Goal: Entertainment & Leisure: Browse casually

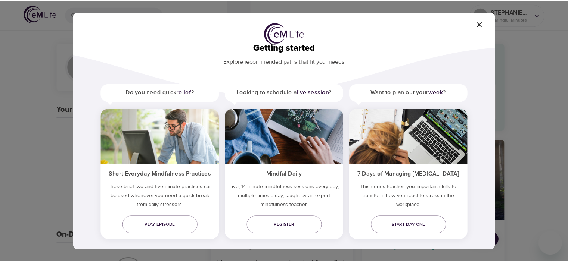
scroll to position [23, 0]
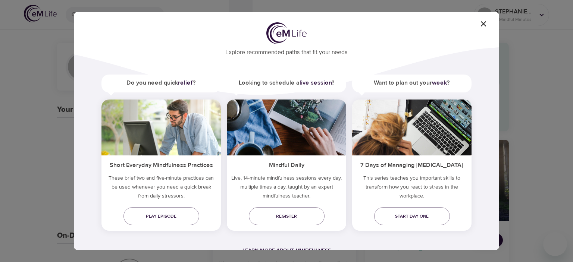
click at [483, 24] on icon "button" at bounding box center [483, 23] width 5 height 5
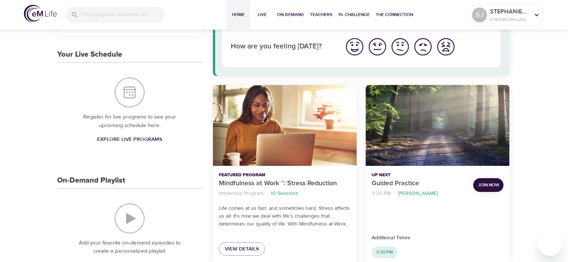
scroll to position [0, 0]
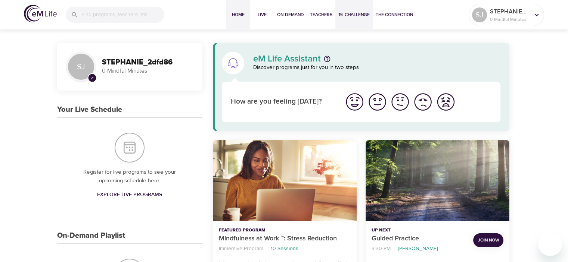
click at [343, 18] on span "1% Challenge" at bounding box center [353, 15] width 31 height 8
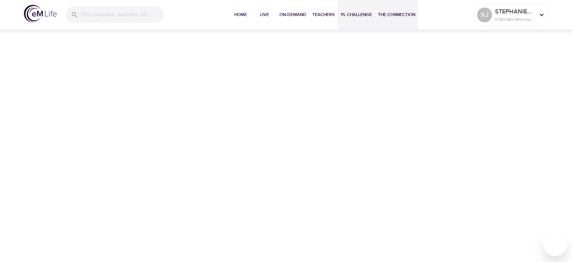
click at [395, 14] on span "The Connection" at bounding box center [396, 15] width 37 height 8
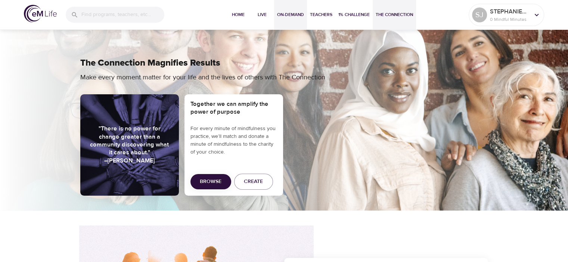
click at [288, 10] on button "On-Demand" at bounding box center [290, 15] width 33 height 30
